Goal: Task Accomplishment & Management: Manage account settings

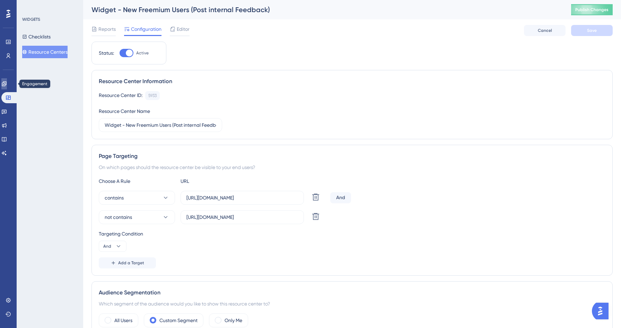
click at [7, 82] on icon at bounding box center [4, 84] width 6 height 6
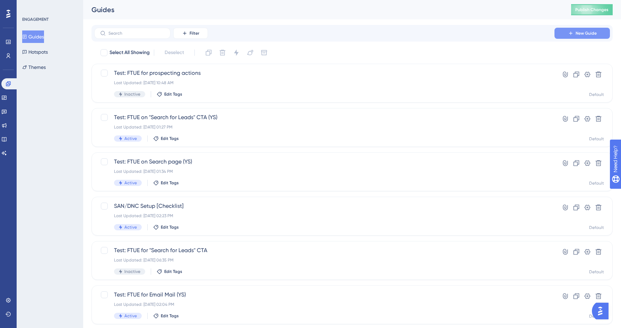
click at [573, 32] on icon at bounding box center [571, 33] width 6 height 6
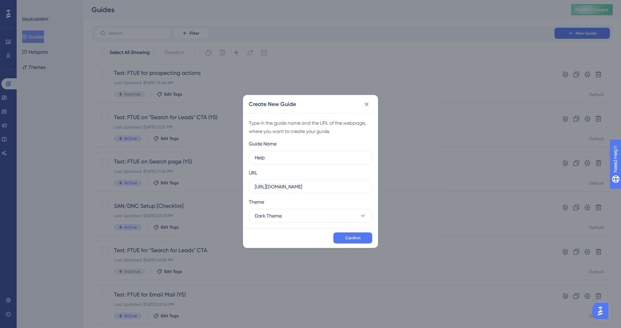
type input "Help"
click at [365, 104] on icon at bounding box center [366, 104] width 7 height 7
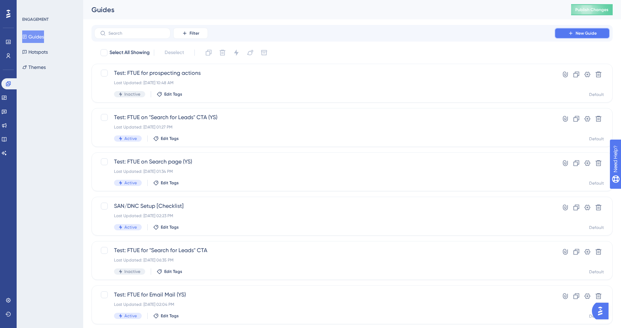
click at [597, 31] on button "New Guide" at bounding box center [581, 33] width 55 height 11
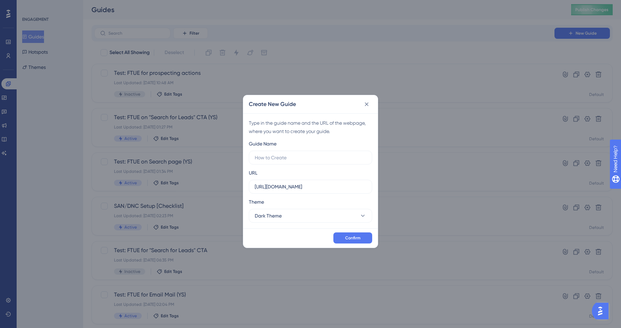
type input "H"
type input "C"
type input "i"
type input "Widget Coachmark"
click at [316, 210] on button "Dark Theme" at bounding box center [310, 216] width 123 height 14
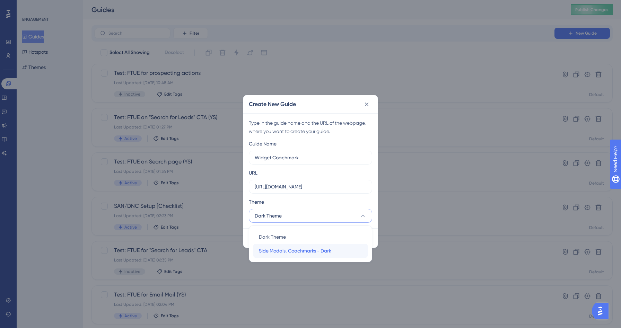
click at [292, 249] on span "Side Modals, Coachmarks - Dark" at bounding box center [295, 251] width 72 height 8
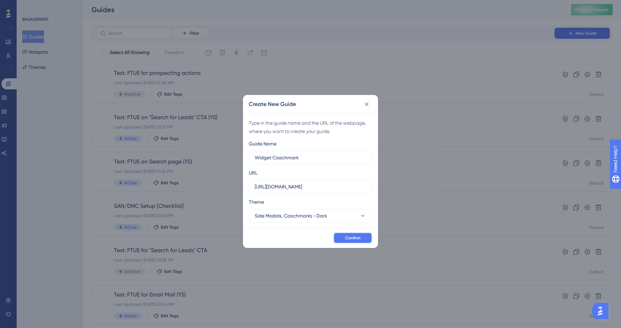
click at [349, 238] on span "Confirm" at bounding box center [352, 238] width 15 height 6
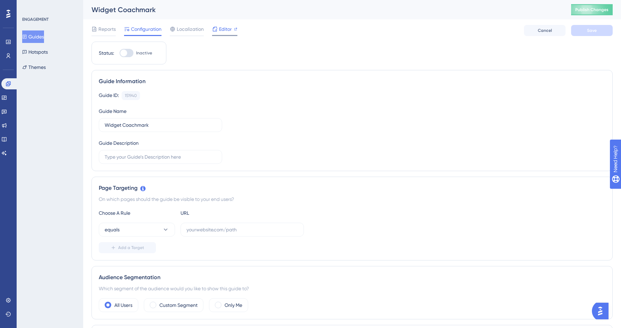
click at [230, 35] on div "Editor" at bounding box center [224, 30] width 25 height 11
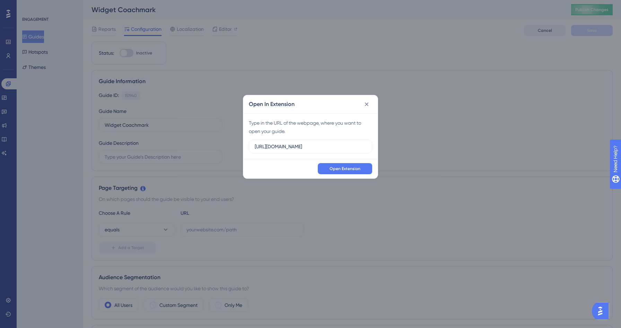
click at [339, 161] on div "Open Extension" at bounding box center [310, 168] width 134 height 19
click at [339, 168] on span "Open Extension" at bounding box center [344, 169] width 31 height 6
click at [365, 105] on icon at bounding box center [367, 104] width 4 height 4
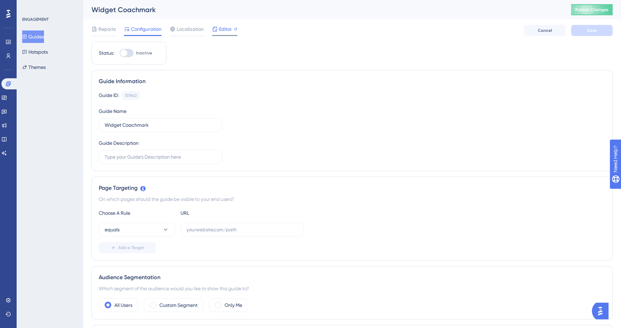
click at [223, 31] on span "Editor" at bounding box center [225, 29] width 13 height 8
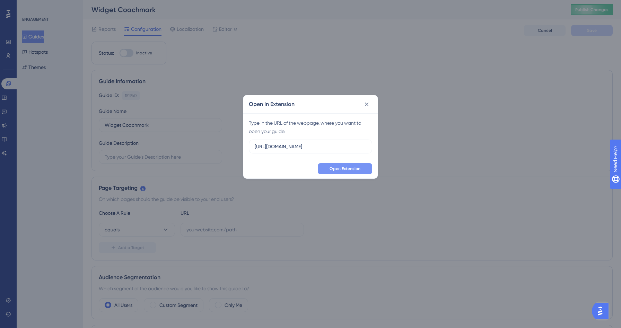
click at [341, 172] on button "Open Extension" at bounding box center [345, 168] width 54 height 11
click at [367, 106] on icon at bounding box center [366, 104] width 7 height 7
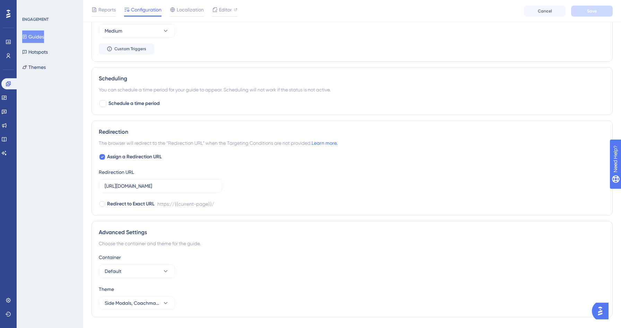
scroll to position [410, 0]
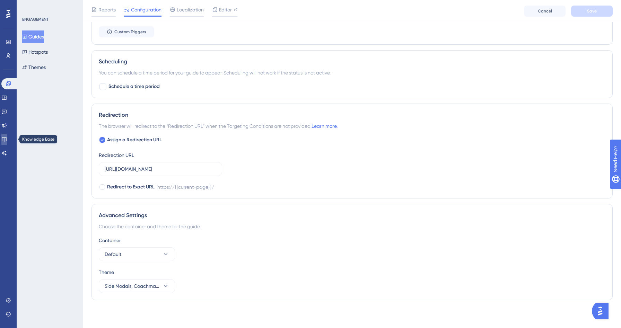
click at [7, 141] on icon at bounding box center [4, 139] width 6 height 6
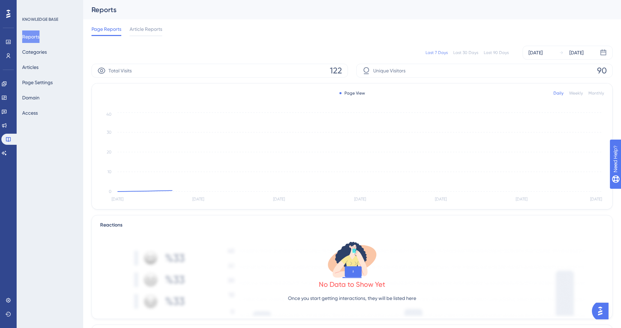
click at [48, 65] on div "Reports Categories Articles Page Settings Domain Access" at bounding box center [50, 74] width 56 height 89
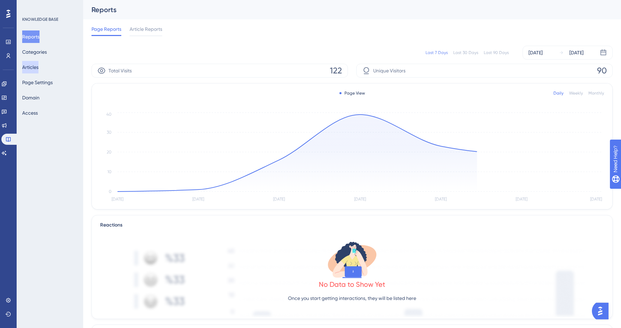
click at [34, 69] on button "Articles" at bounding box center [30, 67] width 16 height 12
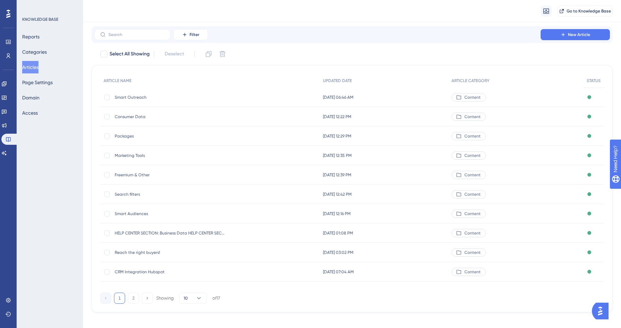
scroll to position [25, 0]
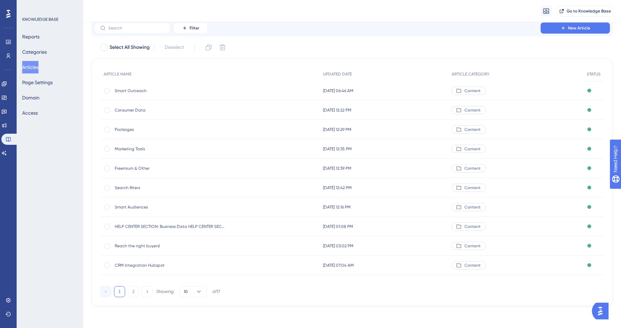
click at [135, 91] on span "Smart Outreach" at bounding box center [170, 91] width 111 height 6
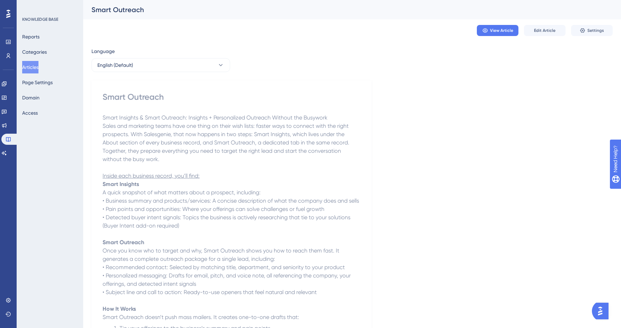
click at [38, 68] on button "Articles" at bounding box center [30, 67] width 16 height 12
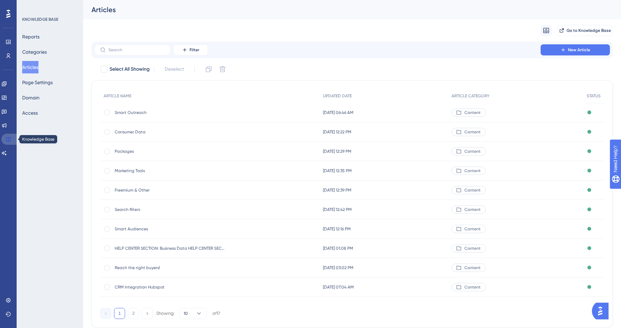
click at [9, 141] on icon at bounding box center [9, 139] width 6 height 6
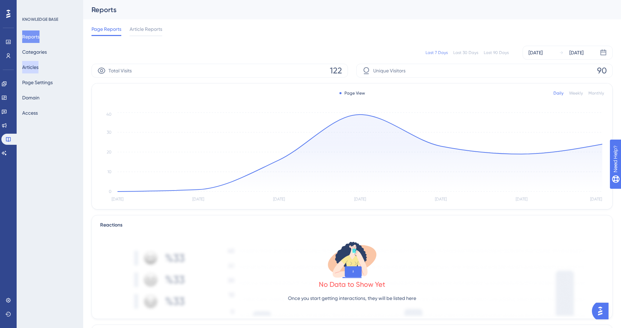
click at [35, 68] on button "Articles" at bounding box center [30, 67] width 16 height 12
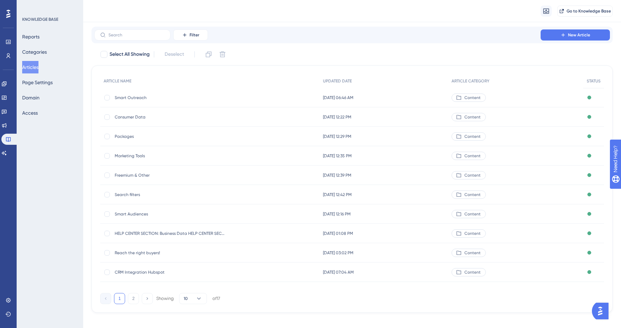
scroll to position [25, 0]
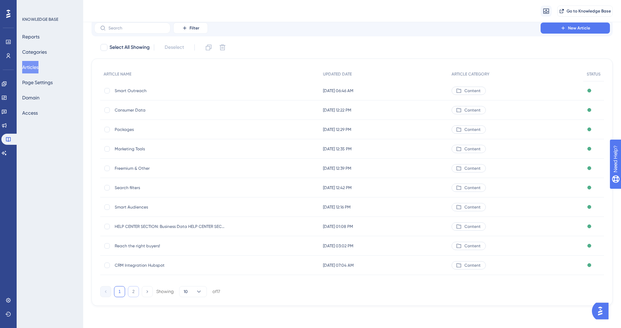
click at [129, 292] on button "2" at bounding box center [133, 291] width 11 height 11
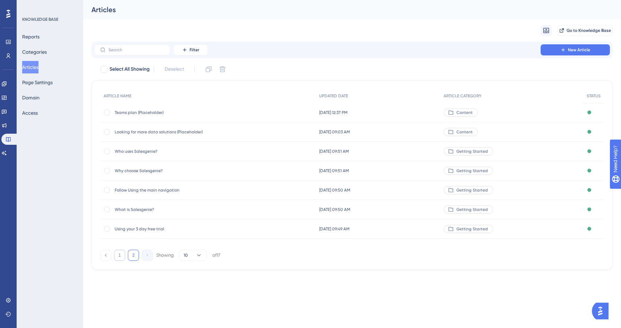
click at [122, 256] on button "1" at bounding box center [119, 255] width 11 height 11
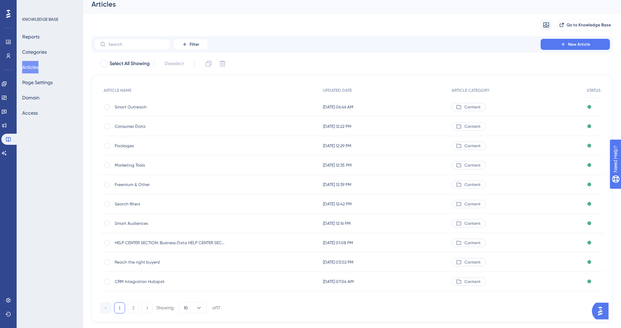
scroll to position [9, 0]
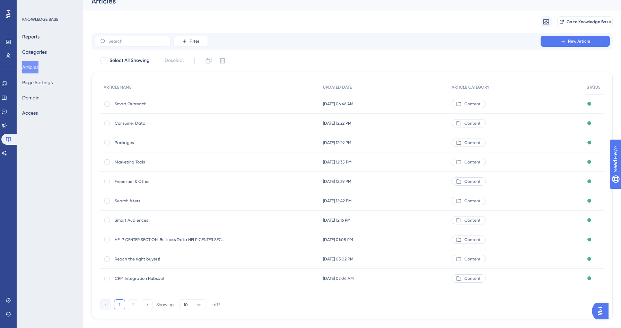
click at [143, 259] on span "Reach the right buyers!" at bounding box center [170, 259] width 111 height 6
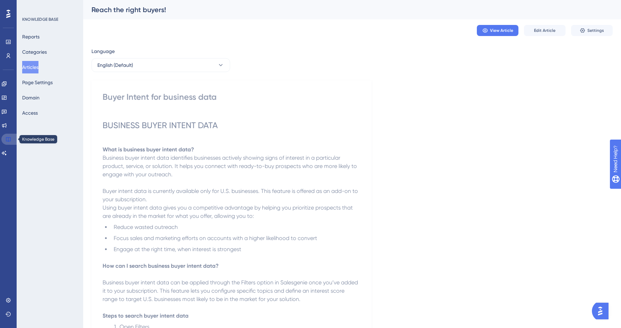
click at [5, 139] on link at bounding box center [9, 139] width 17 height 11
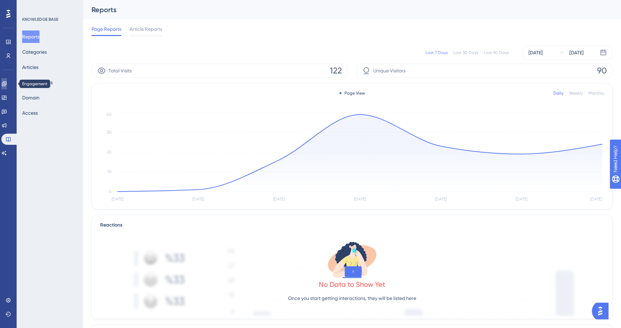
click at [7, 82] on link at bounding box center [4, 83] width 6 height 11
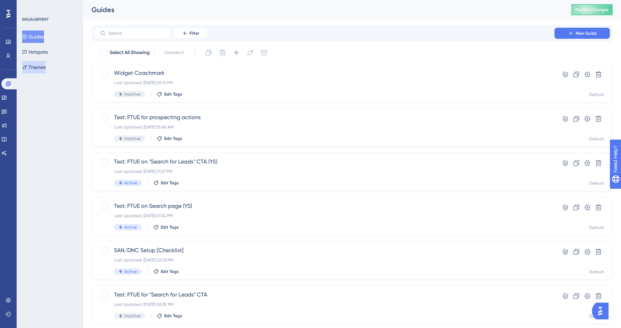
click at [46, 66] on button "Themes" at bounding box center [34, 67] width 24 height 12
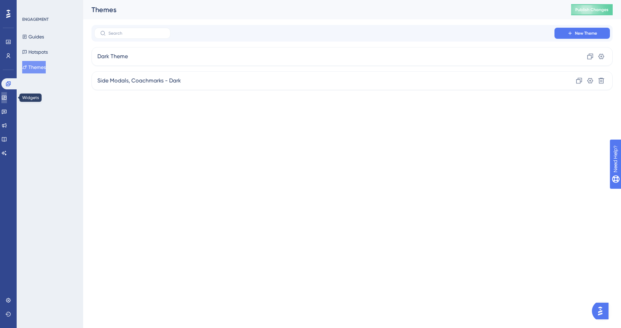
click at [7, 100] on link at bounding box center [4, 97] width 6 height 11
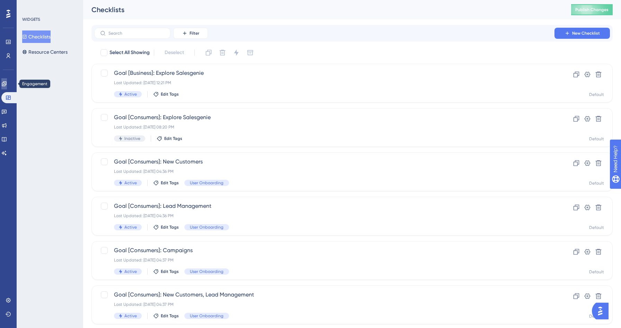
click at [6, 87] on link at bounding box center [4, 83] width 6 height 11
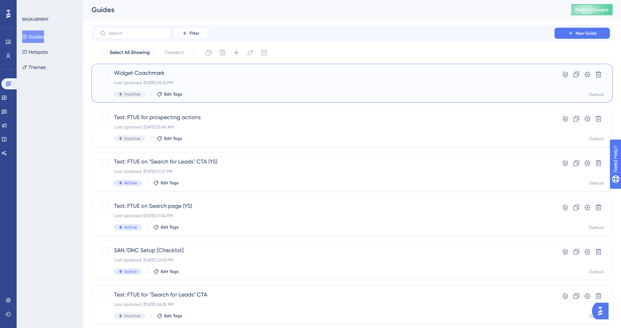
click at [269, 85] on div "Last Updated: Sep 15 2025, 05:12 PM" at bounding box center [324, 83] width 421 height 6
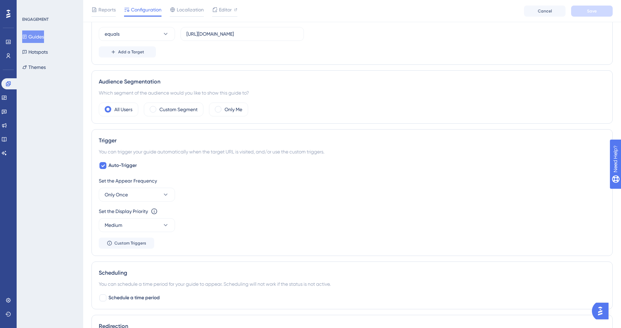
scroll to position [210, 0]
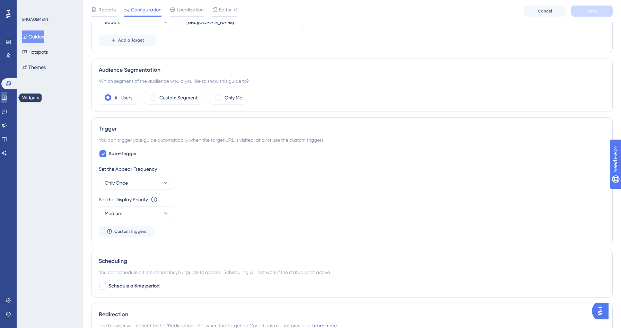
click at [7, 93] on link at bounding box center [4, 97] width 6 height 11
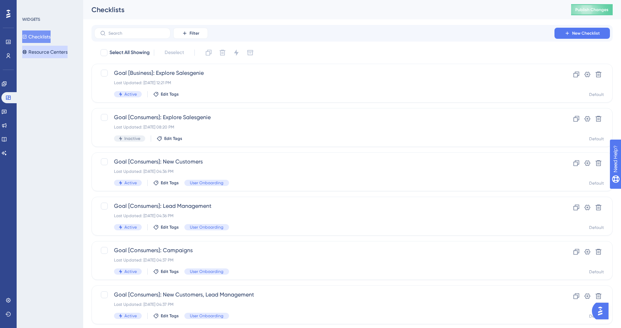
click at [50, 53] on button "Resource Centers" at bounding box center [44, 52] width 45 height 12
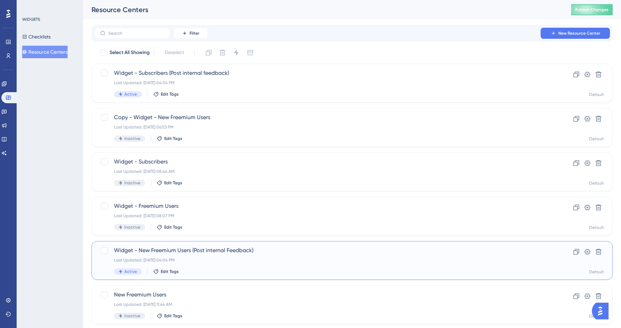
click at [246, 267] on div "Widget - New Freemium Users (Post internal Feedback) Last Updated: Sep 15 2025,…" at bounding box center [324, 260] width 421 height 28
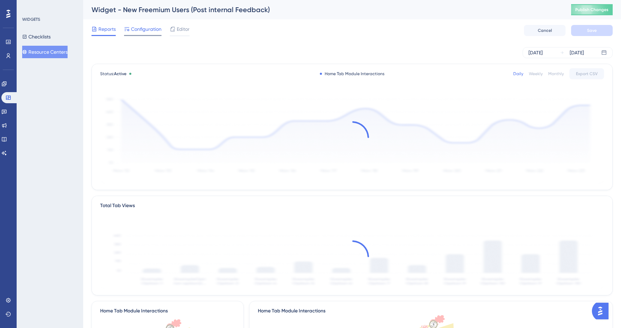
click at [147, 33] on div "Configuration" at bounding box center [142, 30] width 37 height 11
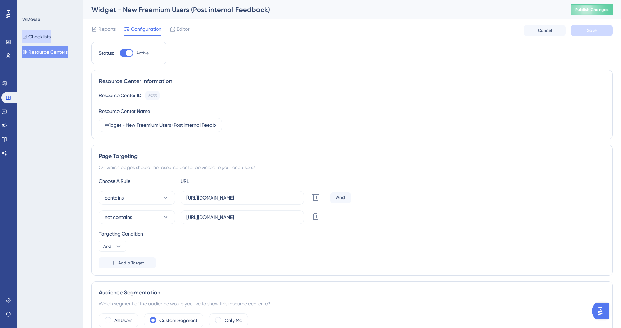
click at [37, 37] on button "Checklists" at bounding box center [36, 36] width 28 height 12
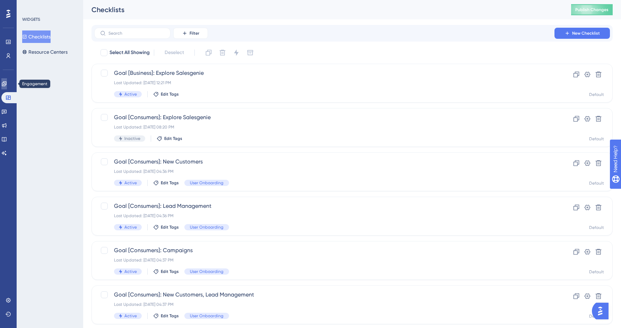
click at [4, 84] on link at bounding box center [4, 83] width 6 height 11
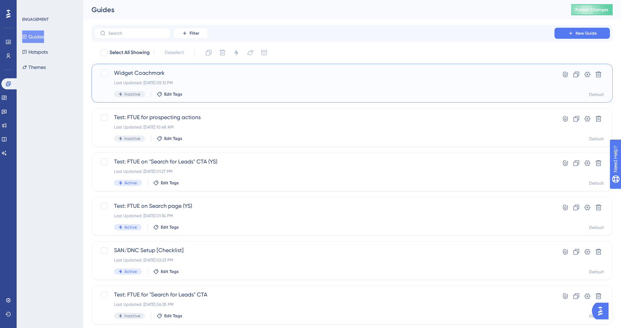
click at [211, 79] on div "Widget Coachmark Last Updated: Sep 15 2025, 05:12 PM Inactive Edit Tags" at bounding box center [324, 83] width 421 height 28
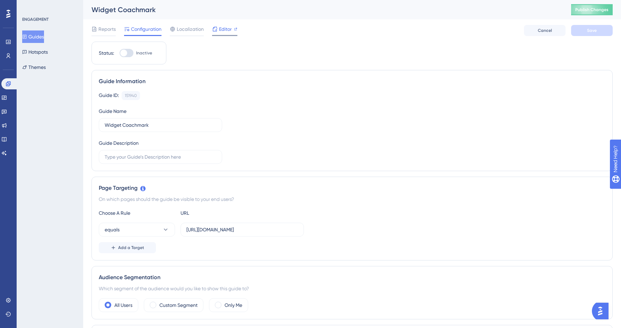
click at [220, 32] on span "Editor" at bounding box center [225, 29] width 13 height 8
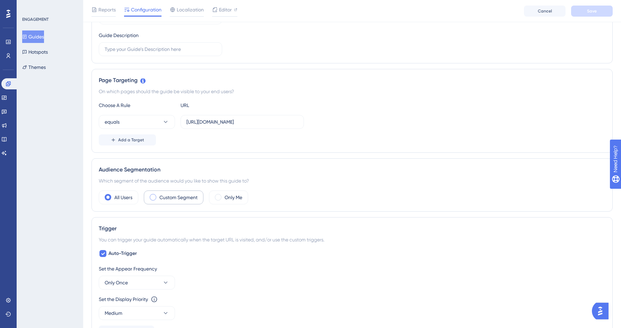
scroll to position [113, 0]
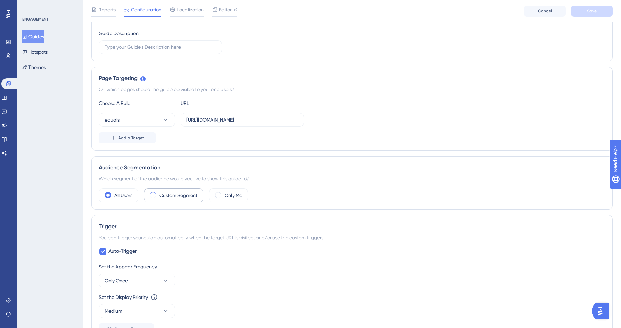
click at [161, 196] on label "Custom Segment" at bounding box center [178, 195] width 38 height 8
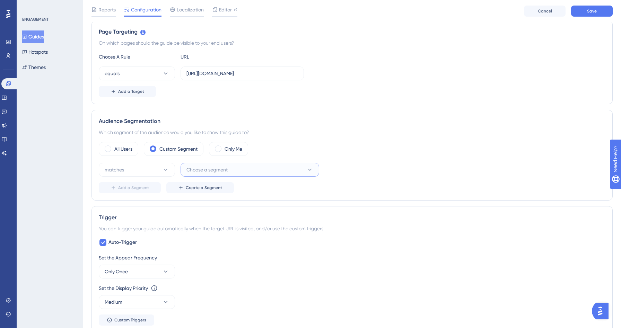
click at [279, 175] on button "Choose a segment" at bounding box center [249, 170] width 139 height 14
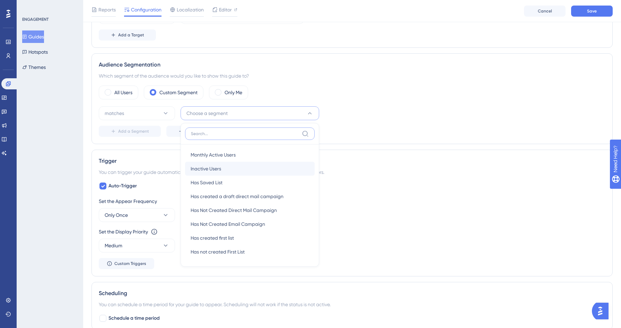
scroll to position [0, 0]
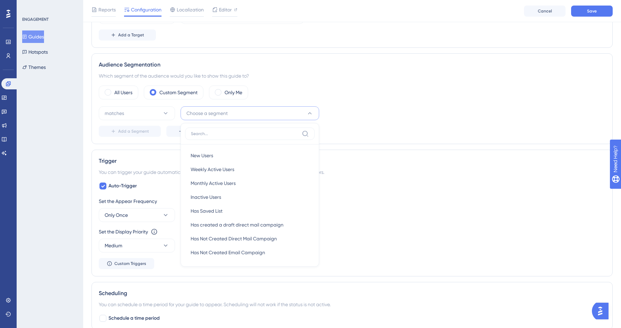
click at [344, 58] on div "Audience Segmentation Which segment of the audience would you like to show this…" at bounding box center [351, 98] width 521 height 91
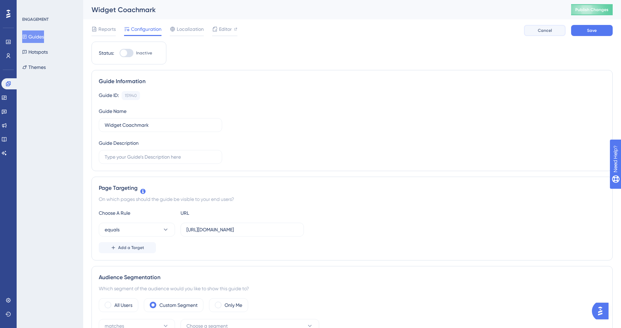
click at [540, 32] on span "Cancel" at bounding box center [545, 31] width 14 height 6
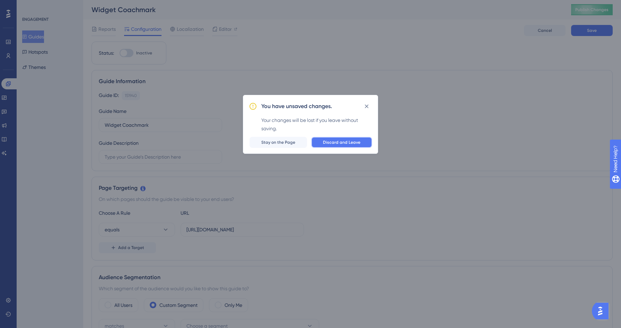
drag, startPoint x: 345, startPoint y: 143, endPoint x: 353, endPoint y: 94, distance: 49.7
click at [353, 94] on div "You have unsaved changes. Your changes will be lost if you leave without saving…" at bounding box center [310, 164] width 621 height 328
click at [365, 102] on button at bounding box center [366, 106] width 11 height 11
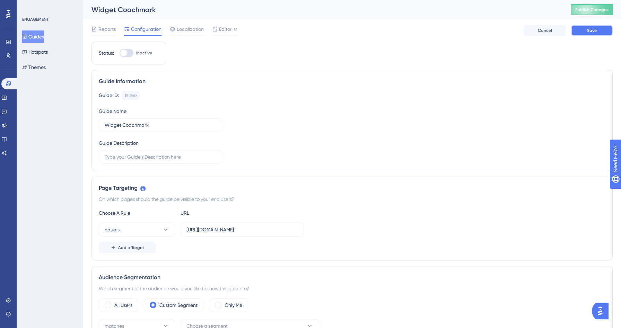
click at [590, 32] on span "Save" at bounding box center [592, 31] width 10 height 6
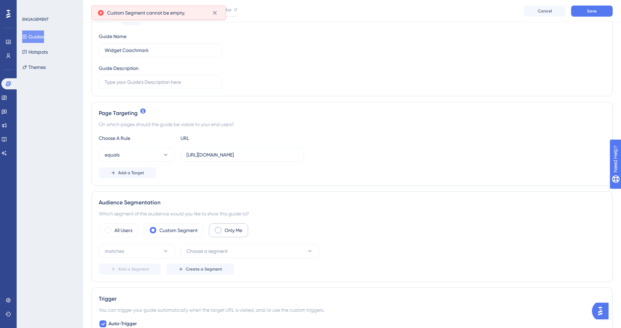
scroll to position [123, 0]
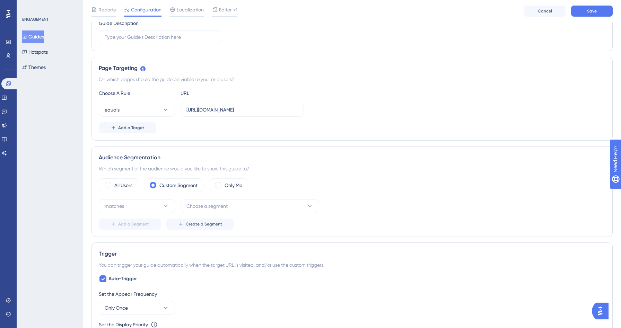
click at [324, 203] on div "matches Choose a segment" at bounding box center [352, 206] width 506 height 14
click at [250, 207] on button "Choose a segment" at bounding box center [249, 206] width 139 height 14
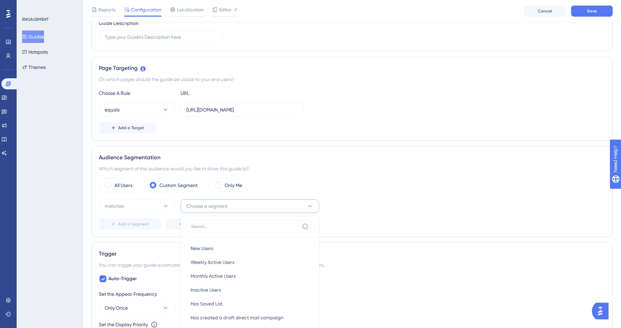
scroll to position [230, 0]
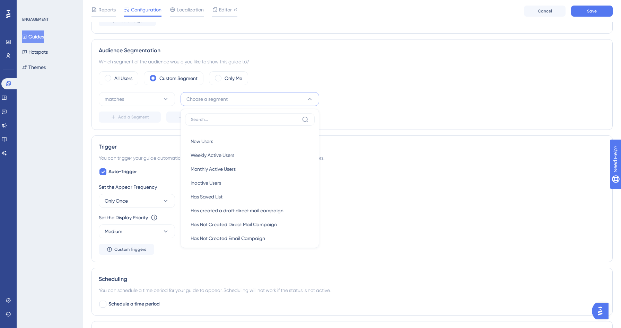
click at [366, 96] on div "matches Choose a segment New Users New Users Weekly Active Users Weekly Active …" at bounding box center [352, 99] width 506 height 14
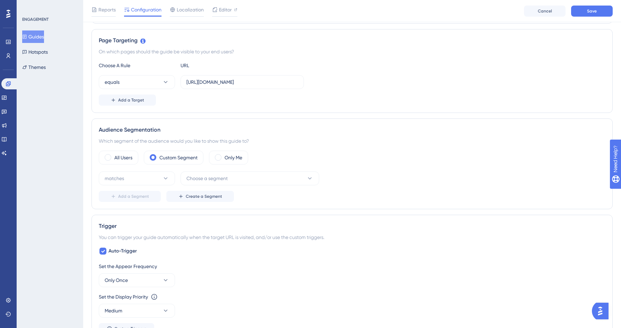
scroll to position [137, 0]
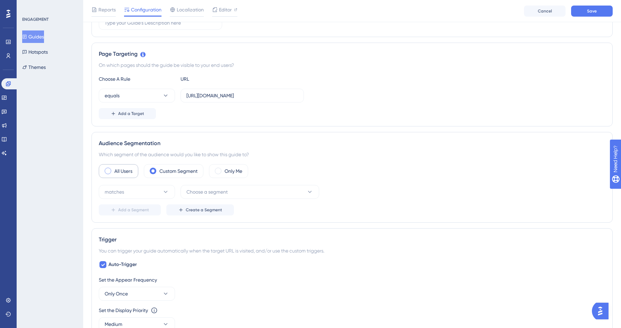
click at [132, 170] on label "All Users" at bounding box center [123, 171] width 18 height 8
